Goal: Task Accomplishment & Management: Manage account settings

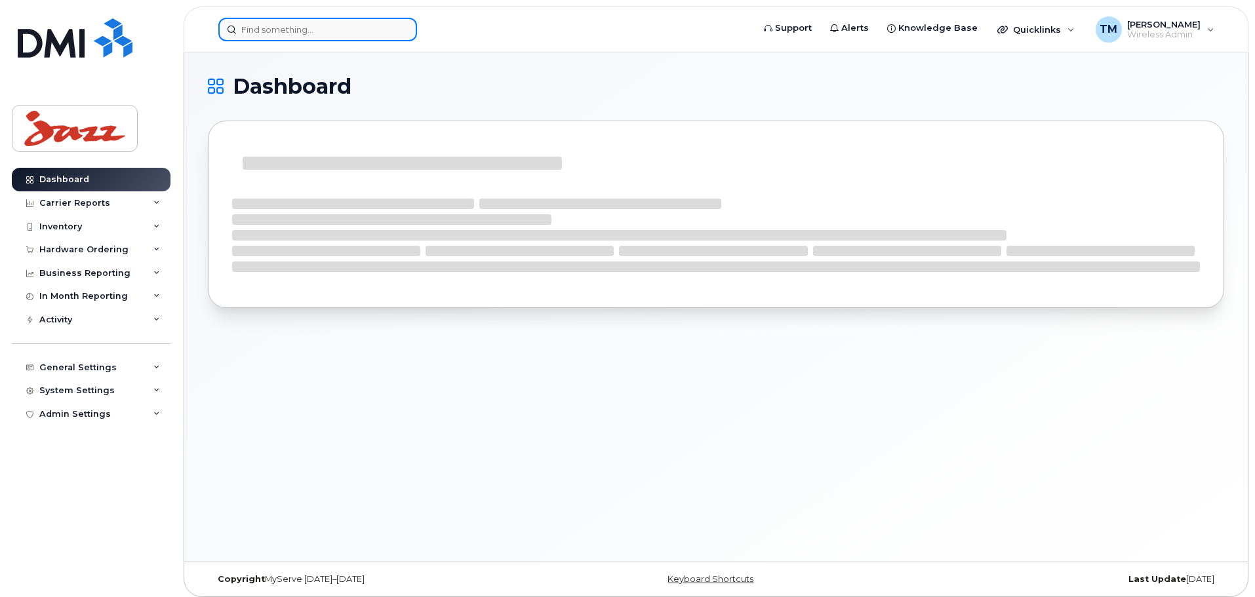
click at [331, 33] on input at bounding box center [317, 30] width 199 height 24
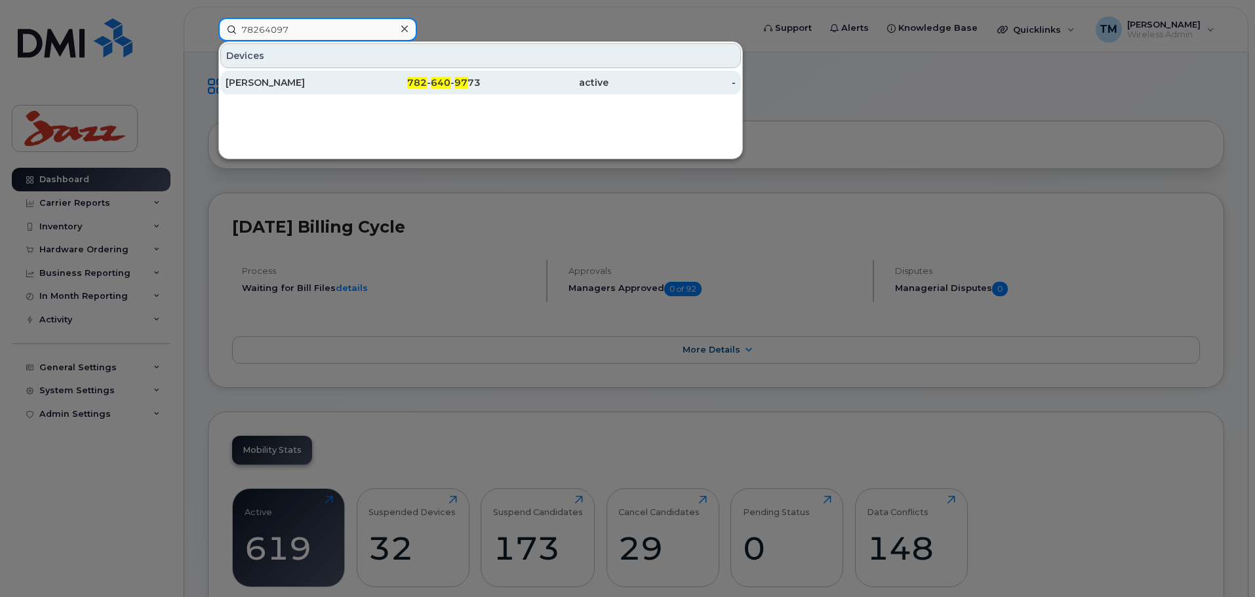
type input "78264097"
click at [401, 88] on div "782 - 640 - 97 73" at bounding box center [417, 82] width 128 height 13
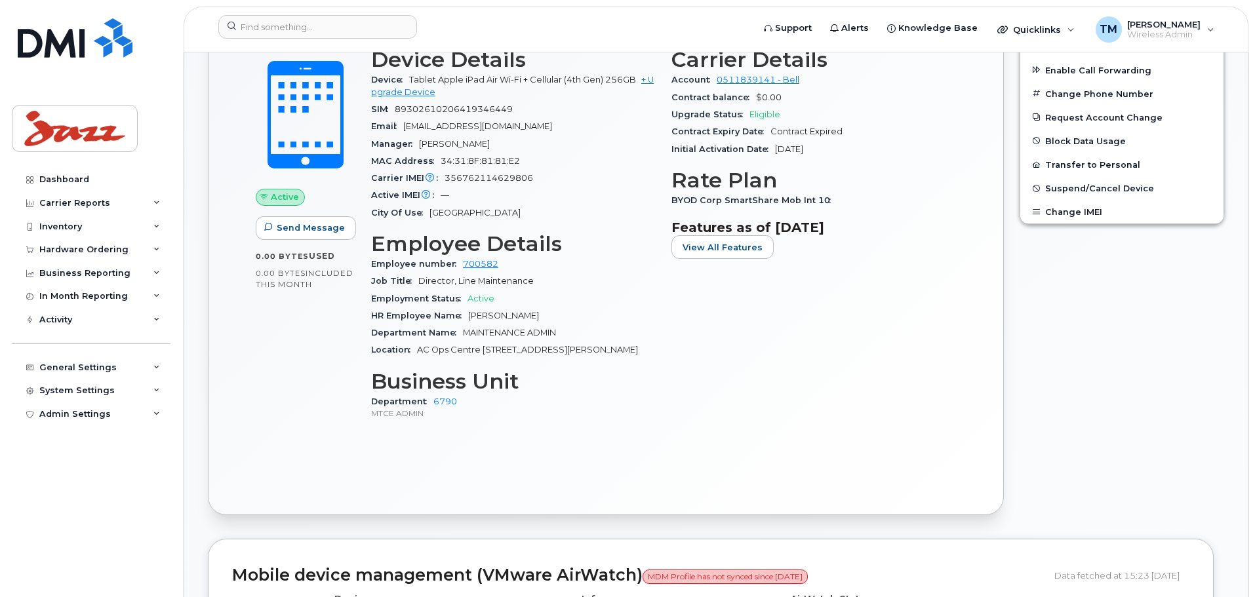
scroll to position [308, 0]
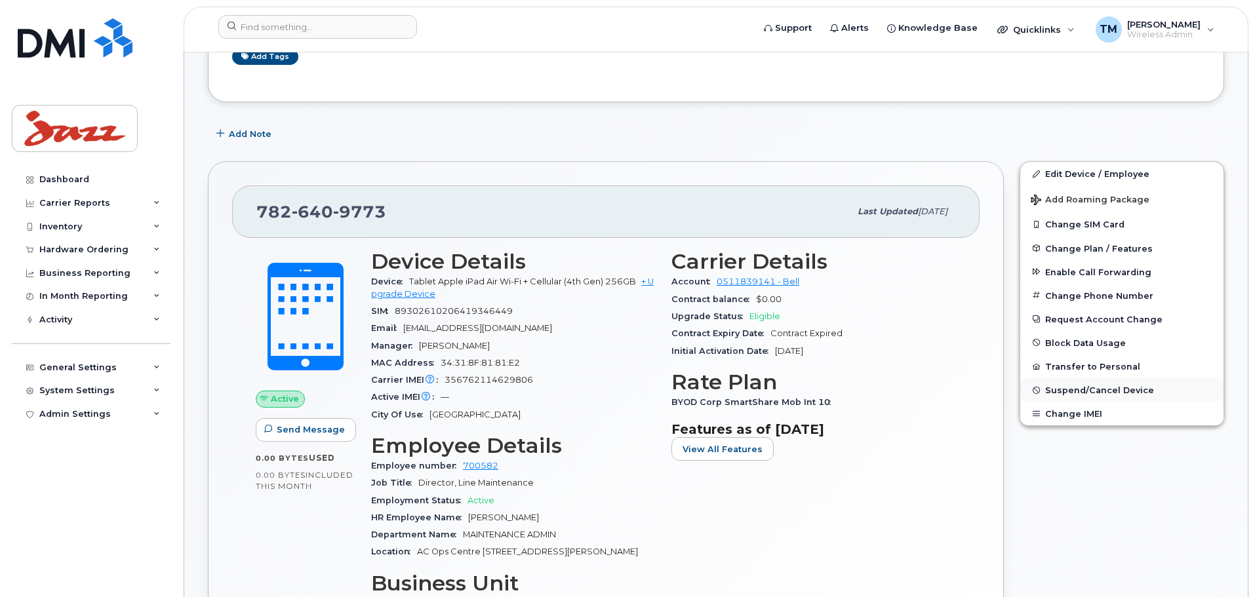
click at [1084, 387] on span "Suspend/Cancel Device" at bounding box center [1099, 390] width 109 height 10
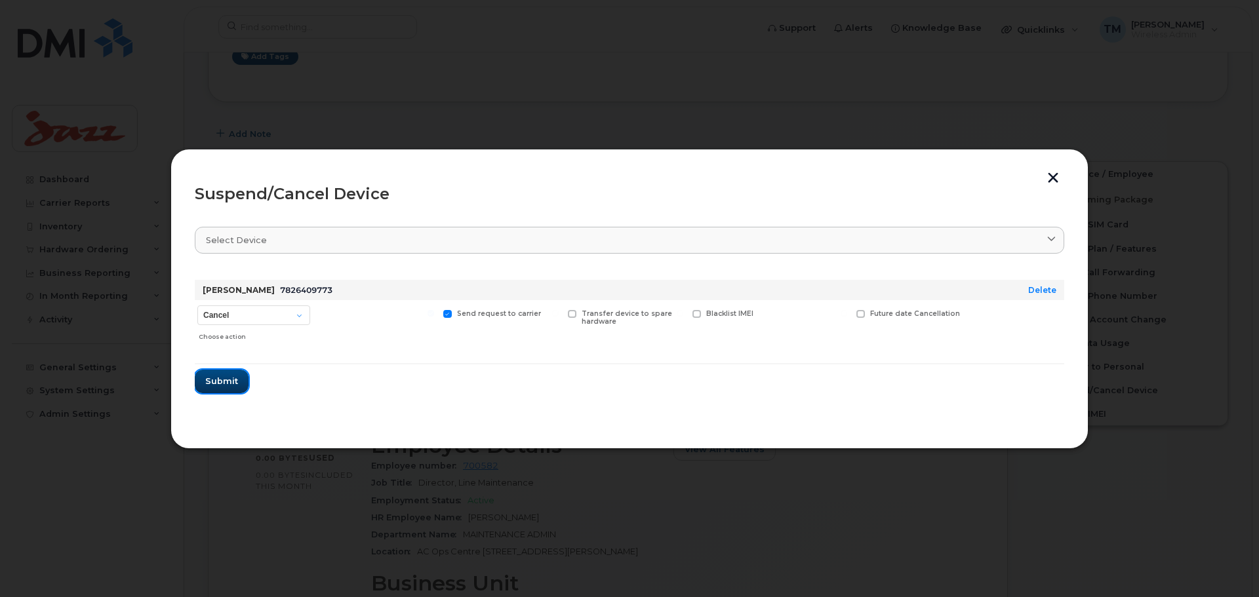
click at [228, 384] on span "Submit" at bounding box center [221, 381] width 33 height 12
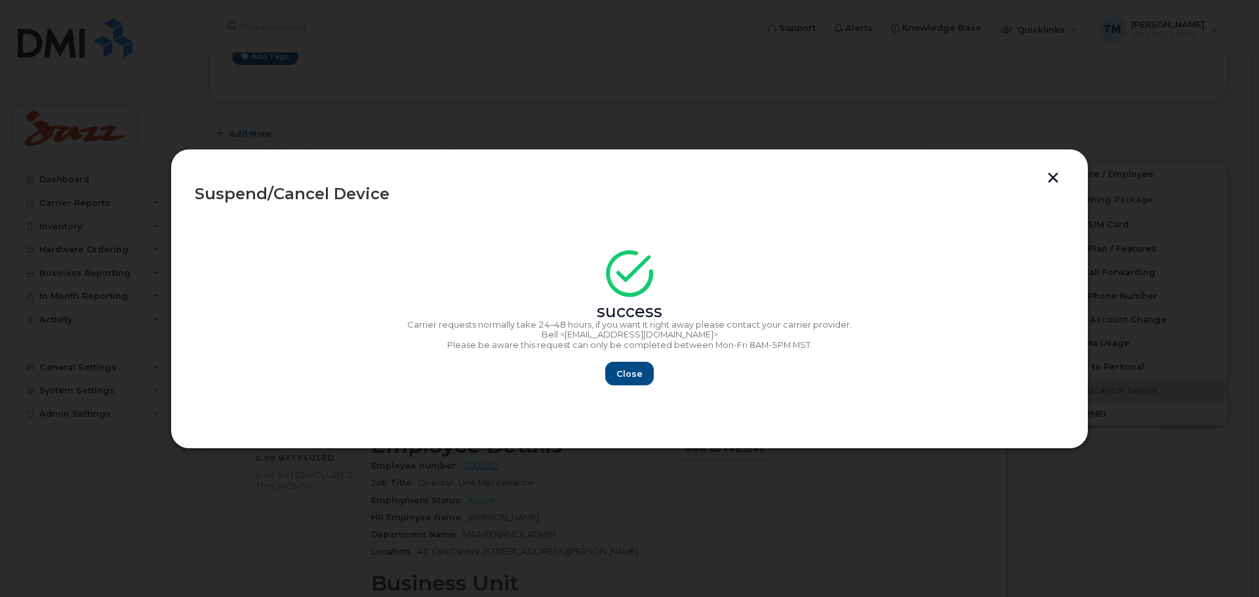
click at [631, 390] on section "success Carrier requests normally take 24–48 hours, if you want it right away p…" at bounding box center [629, 320] width 869 height 210
click at [635, 378] on span "Close" at bounding box center [629, 374] width 26 height 12
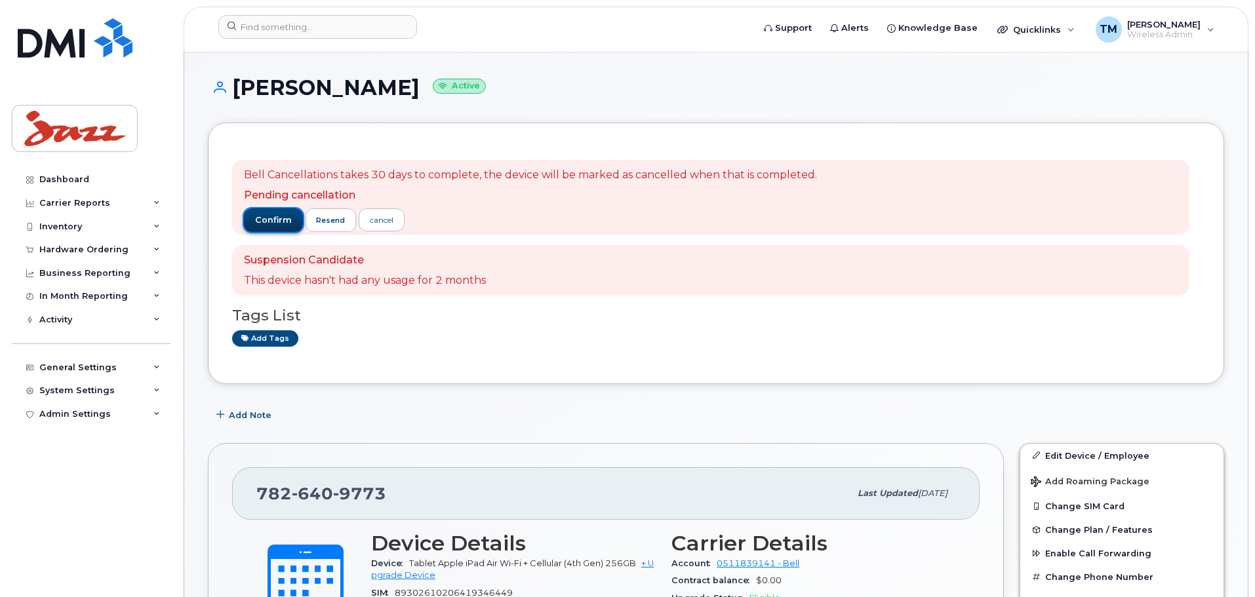
click at [268, 219] on span "confirm" at bounding box center [273, 220] width 37 height 12
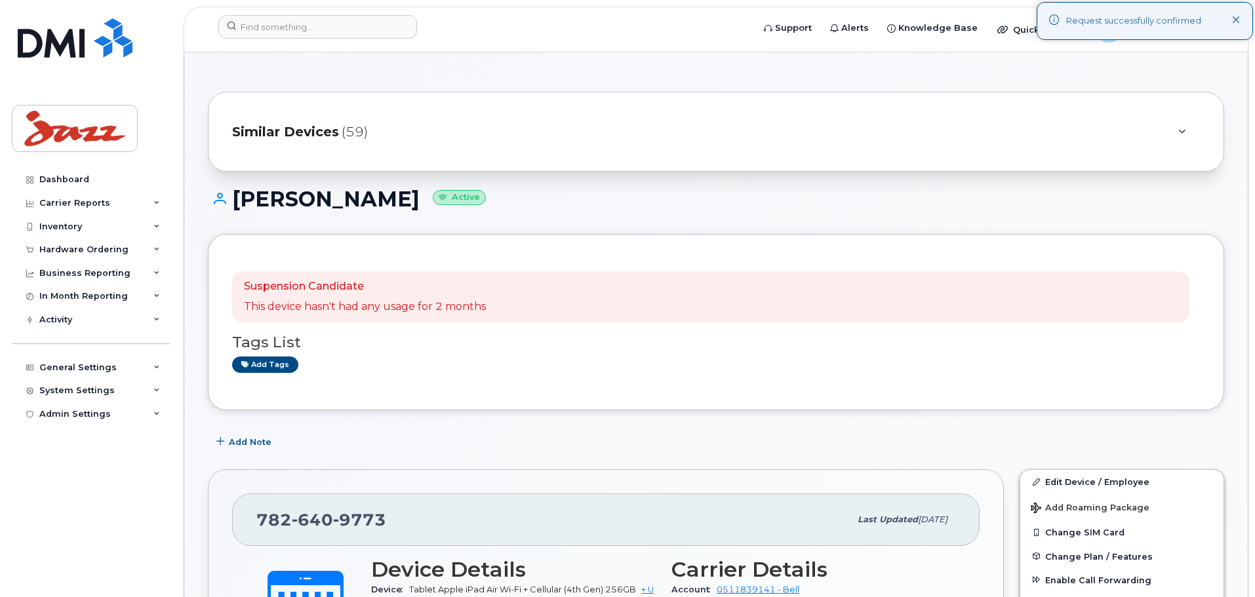
click at [1232, 21] on icon at bounding box center [1236, 20] width 9 height 9
